Goal: Task Accomplishment & Management: Use online tool/utility

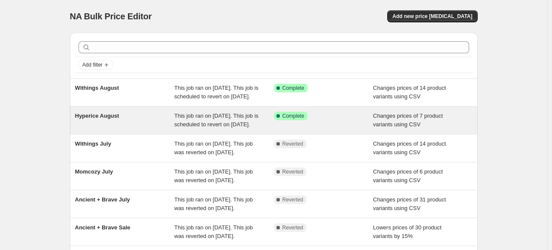
click at [119, 119] on span "Hyperice August" at bounding box center [97, 115] width 44 height 6
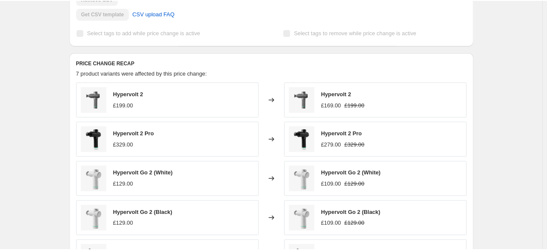
scroll to position [343, 0]
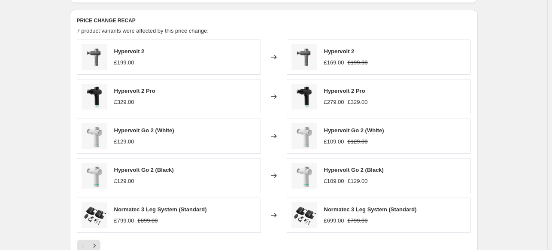
click at [353, 94] on span "Hypervolt 2 Pro" at bounding box center [344, 91] width 41 height 6
drag, startPoint x: 376, startPoint y: 101, endPoint x: 325, endPoint y: 98, distance: 51.1
click at [325, 98] on div "Hypervolt 2 Pro £279.00 £329.00" at bounding box center [379, 96] width 184 height 35
copy span "Hypervolt 2 Pro"
